Goal: Information Seeking & Learning: Learn about a topic

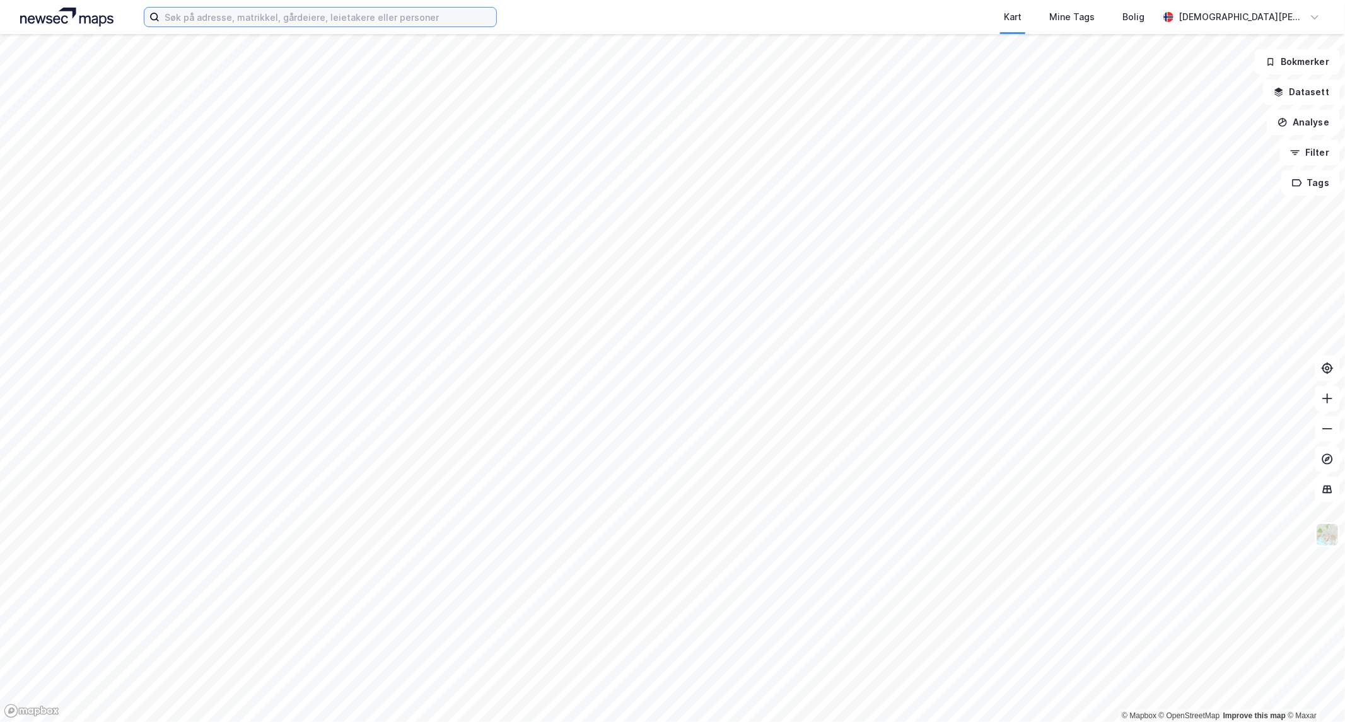
click at [299, 16] on input at bounding box center [328, 17] width 337 height 19
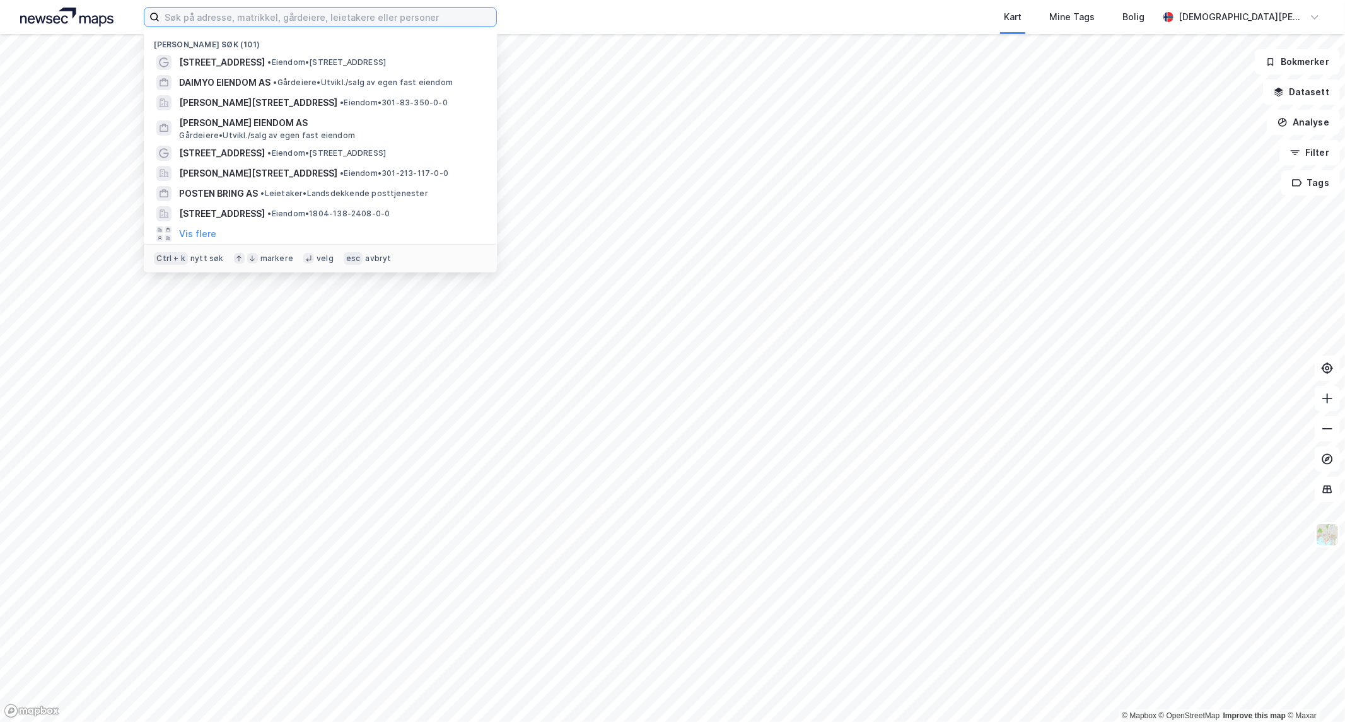
paste input "[PERSON_NAME] vei 2–8"
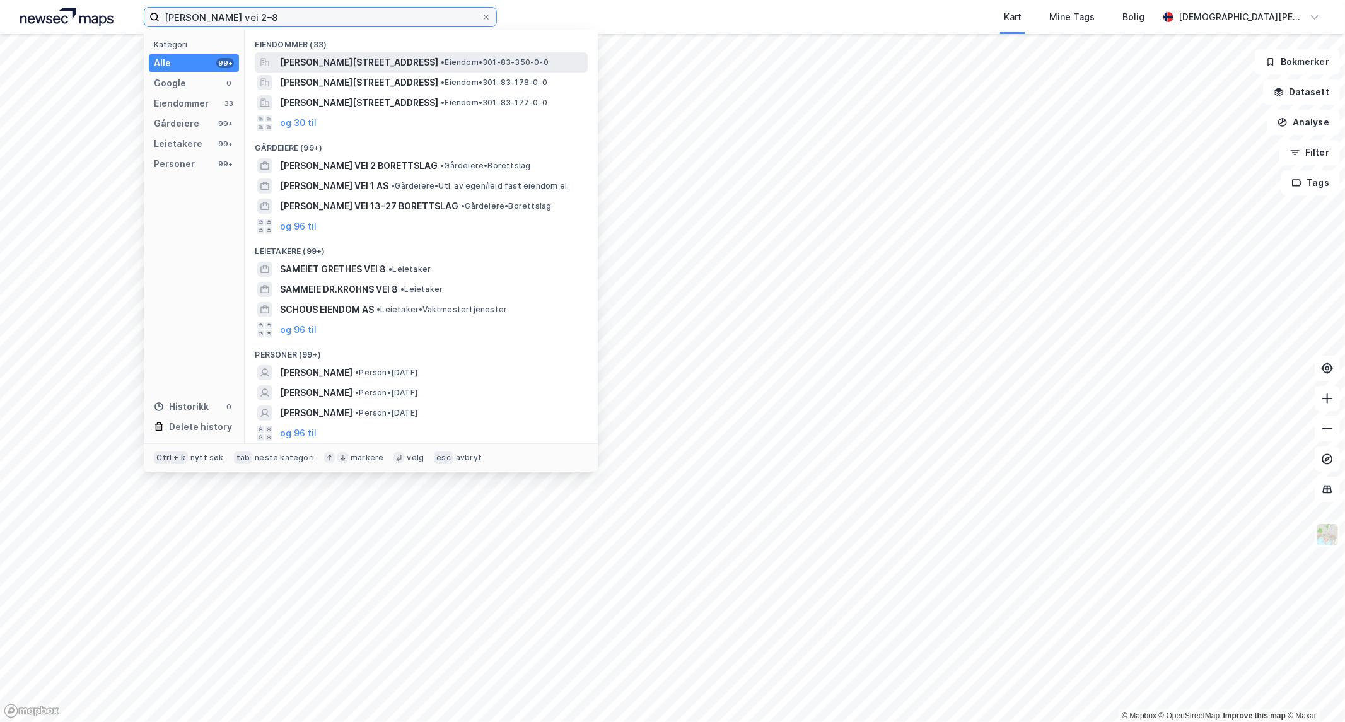
type input "[PERSON_NAME] vei 2–8"
click at [417, 61] on span "[PERSON_NAME][STREET_ADDRESS]" at bounding box center [359, 62] width 158 height 15
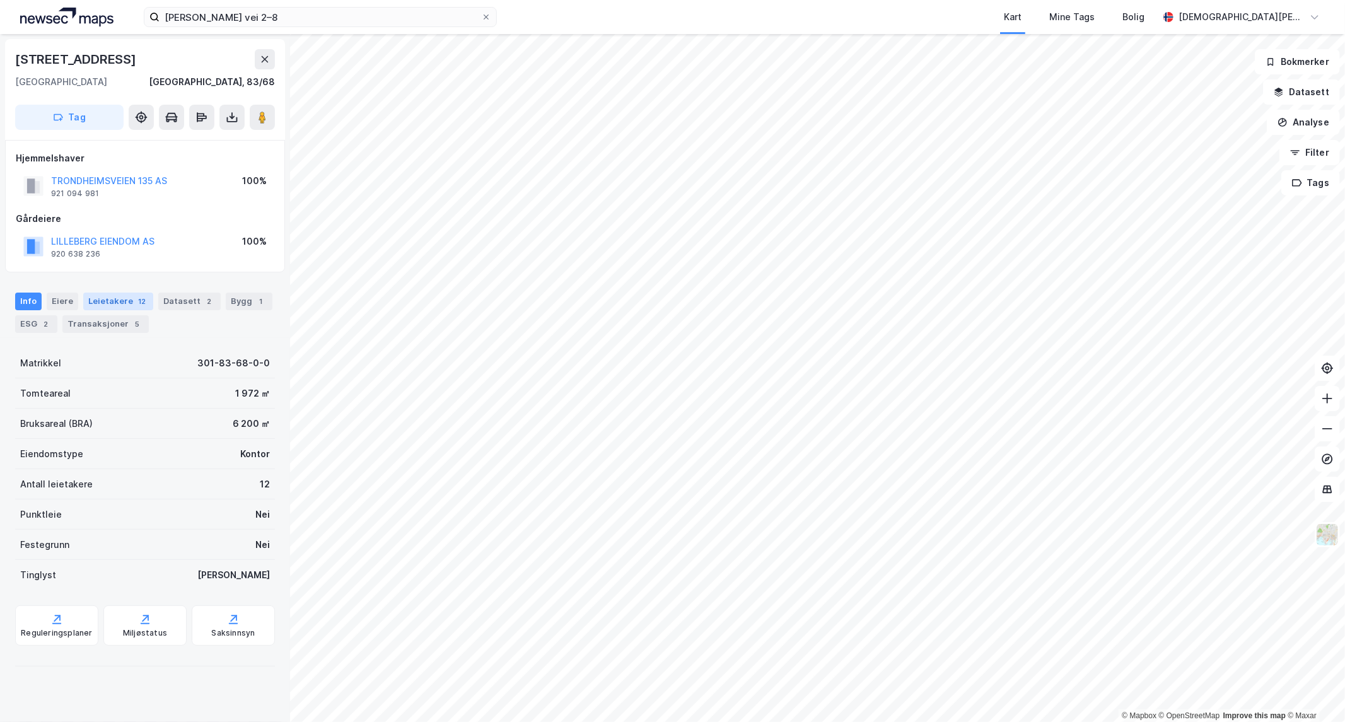
click at [127, 305] on div "Leietakere 12" at bounding box center [118, 302] width 70 height 18
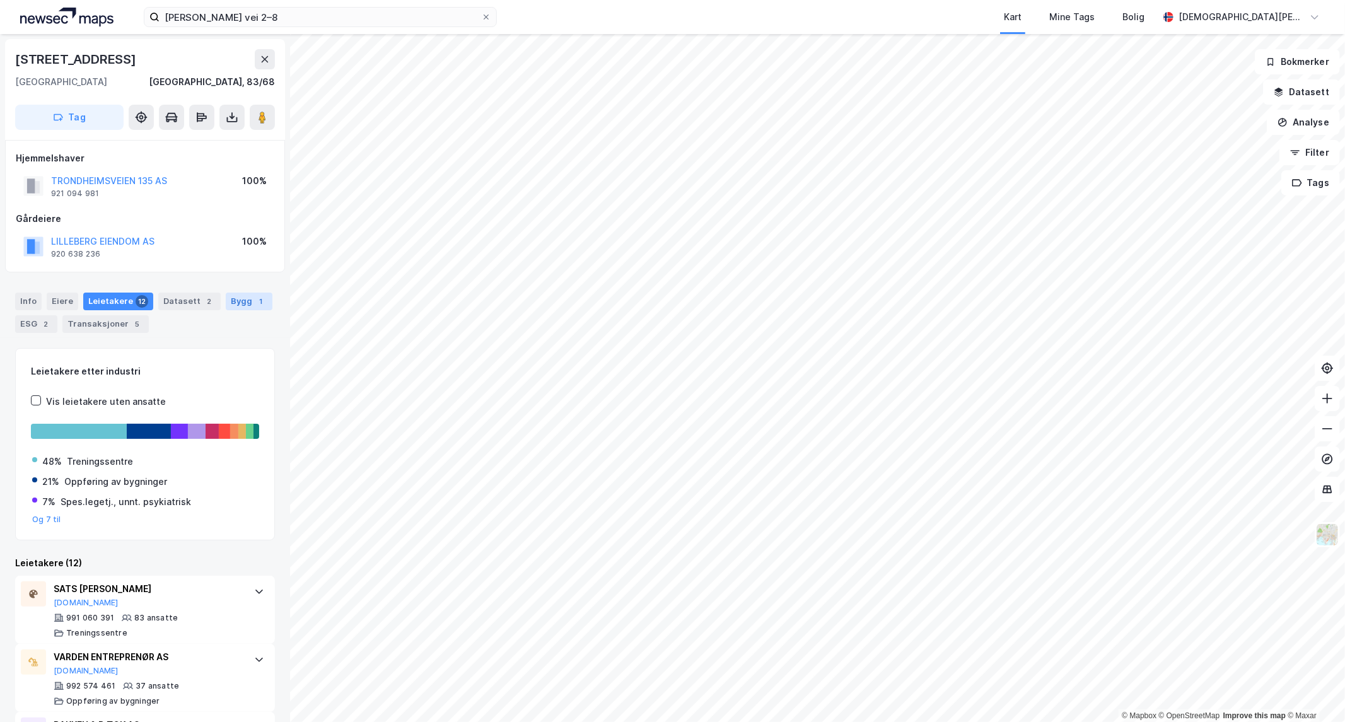
click at [227, 304] on div "Bygg 1" at bounding box center [249, 302] width 47 height 18
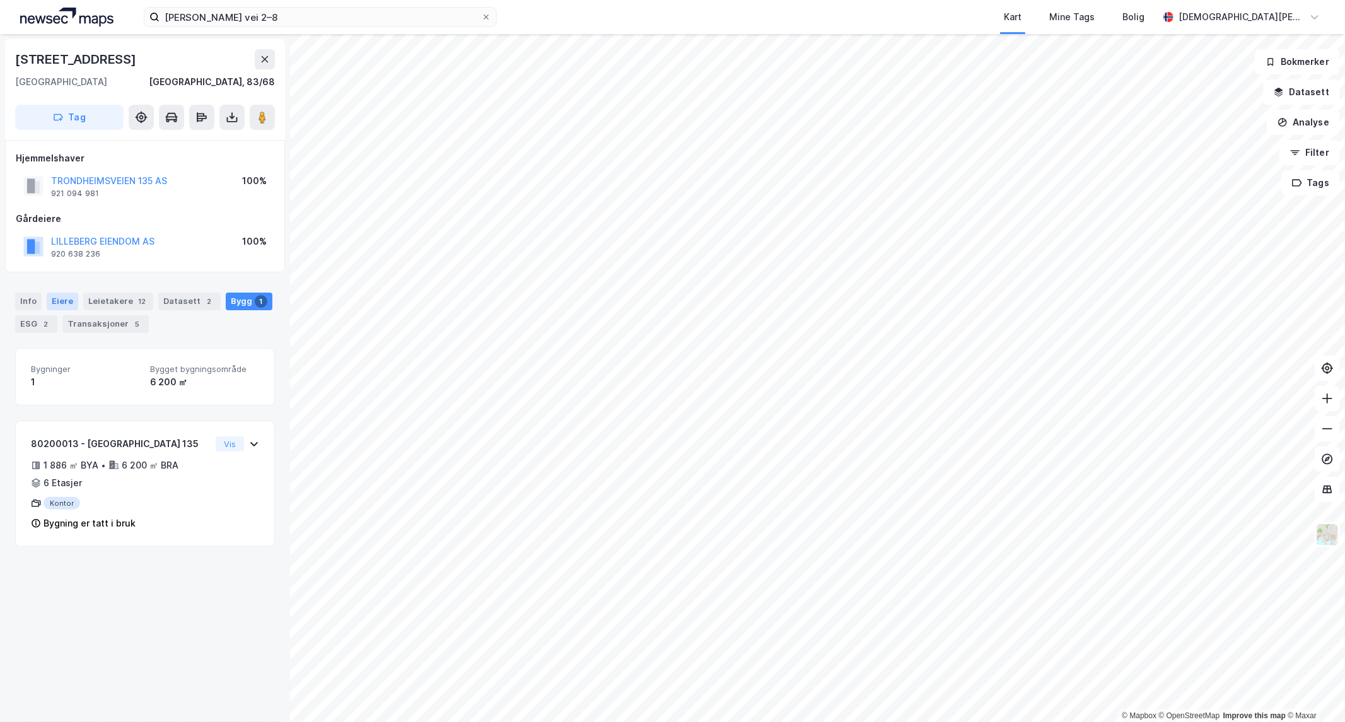
click at [64, 305] on div "Eiere" at bounding box center [63, 302] width 32 height 18
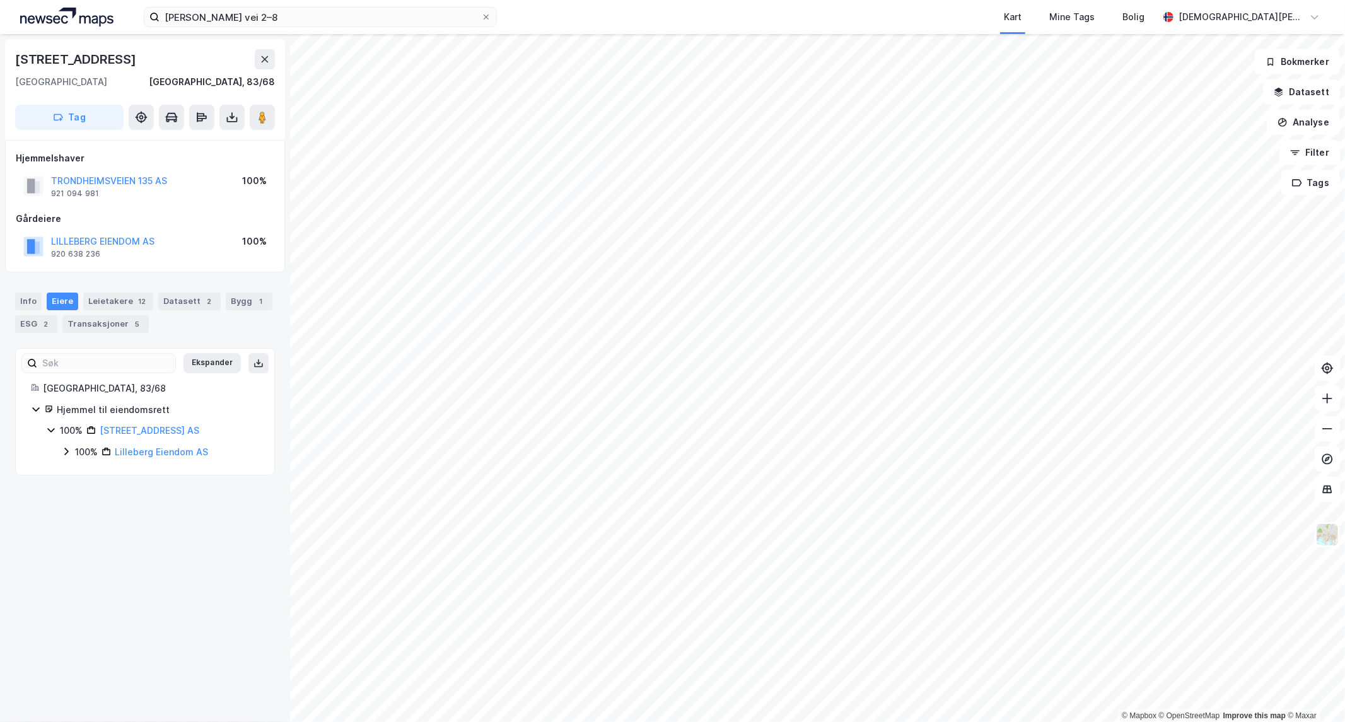
click at [33, 410] on icon at bounding box center [36, 409] width 10 height 10
click at [257, 131] on div "[STREET_ADDRESS]" at bounding box center [145, 89] width 280 height 101
click at [265, 124] on button at bounding box center [262, 117] width 25 height 25
